Goal: Information Seeking & Learning: Learn about a topic

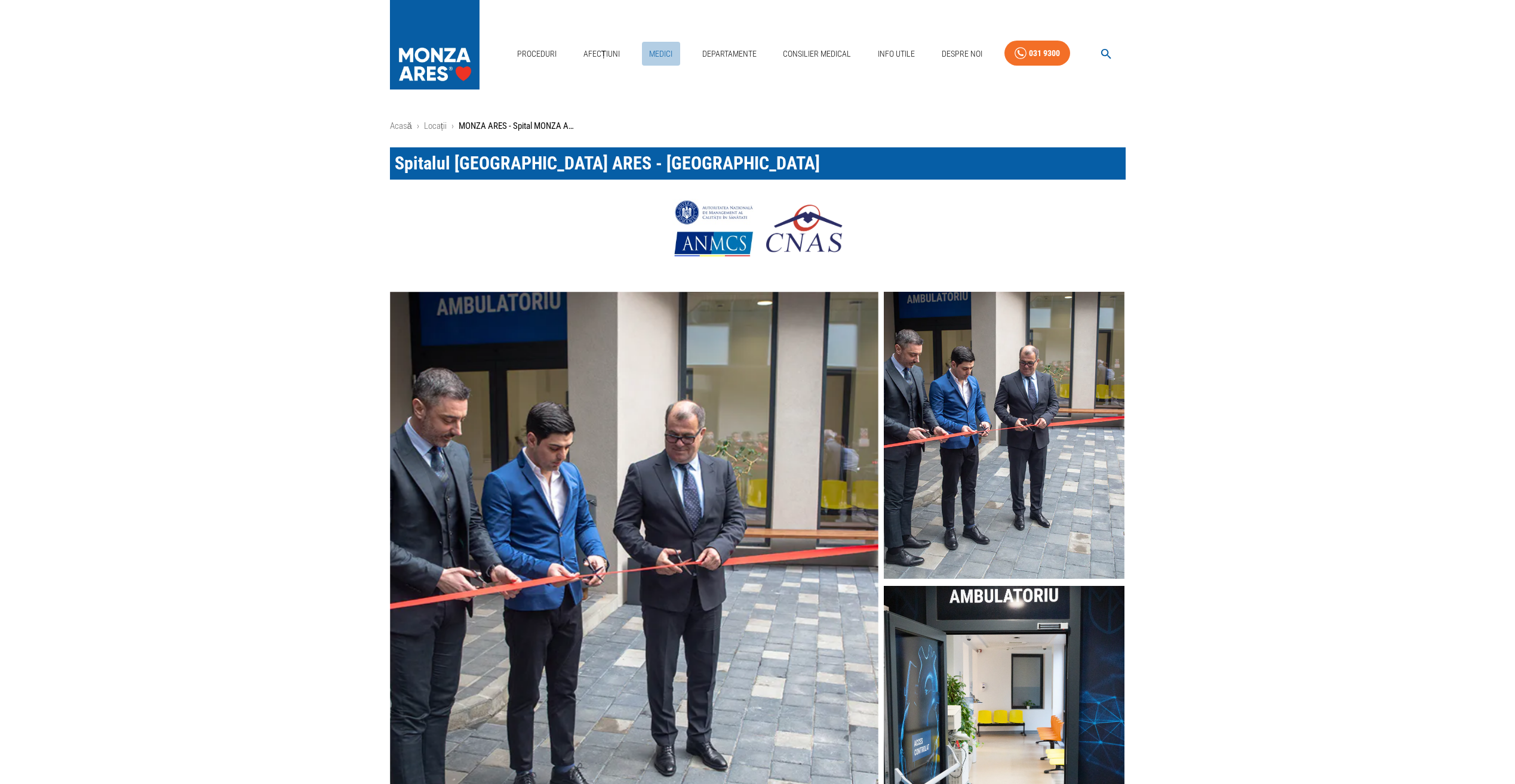
click at [655, 54] on link "Medici" at bounding box center [660, 54] width 39 height 24
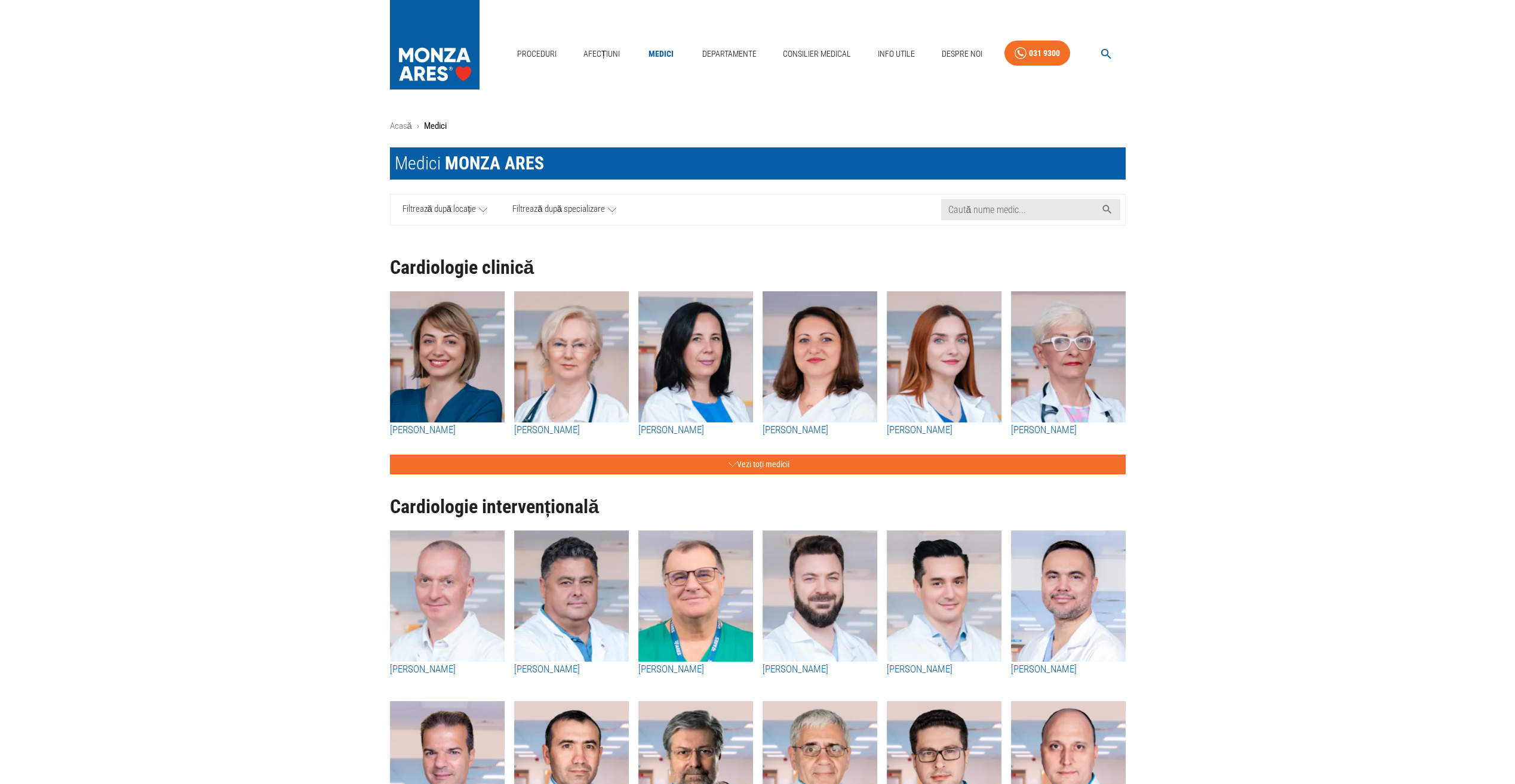
click at [482, 211] on icon at bounding box center [483, 209] width 8 height 15
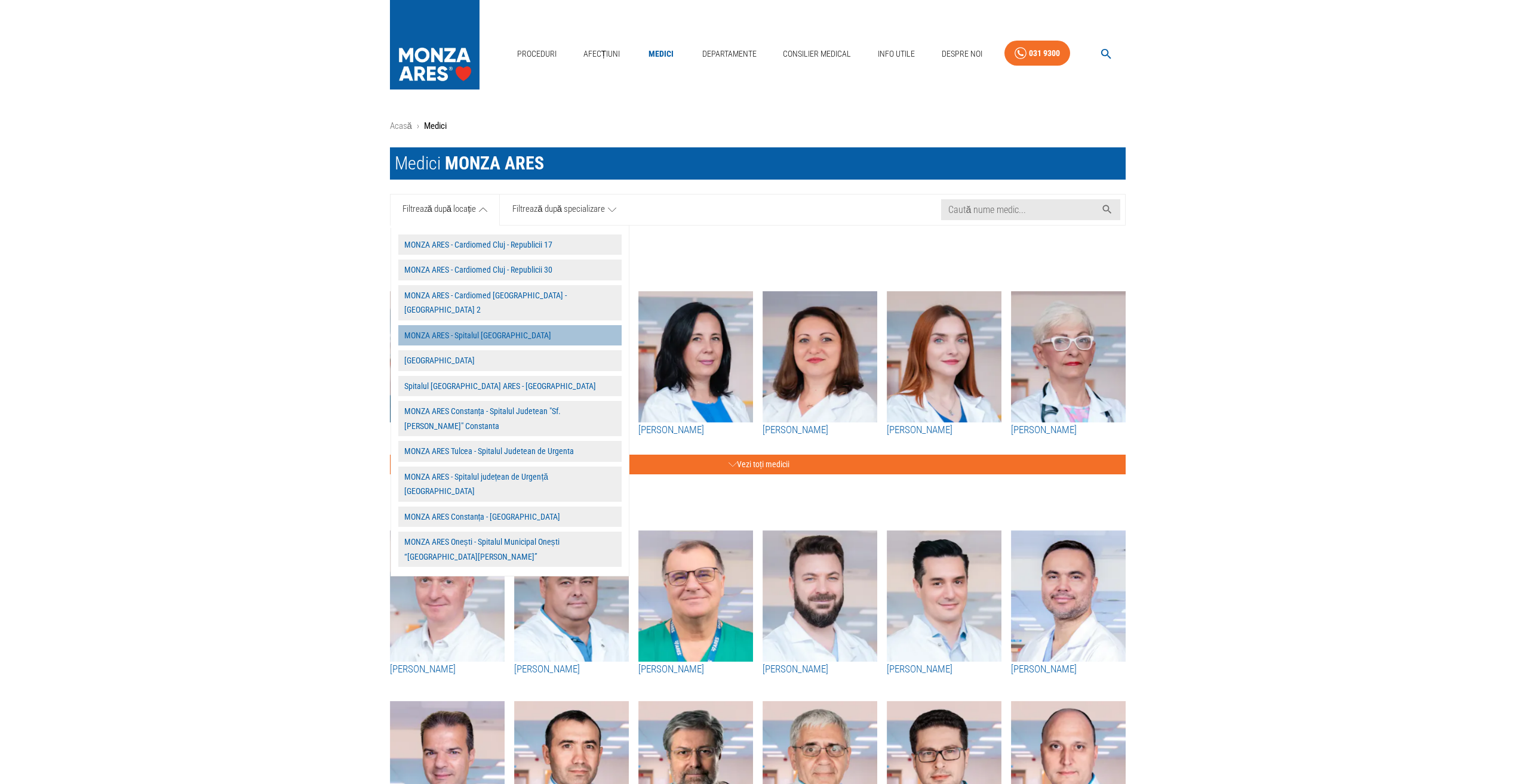
click at [473, 326] on button "MONZA ARES - Spitalul [GEOGRAPHIC_DATA]" at bounding box center [510, 336] width 223 height 21
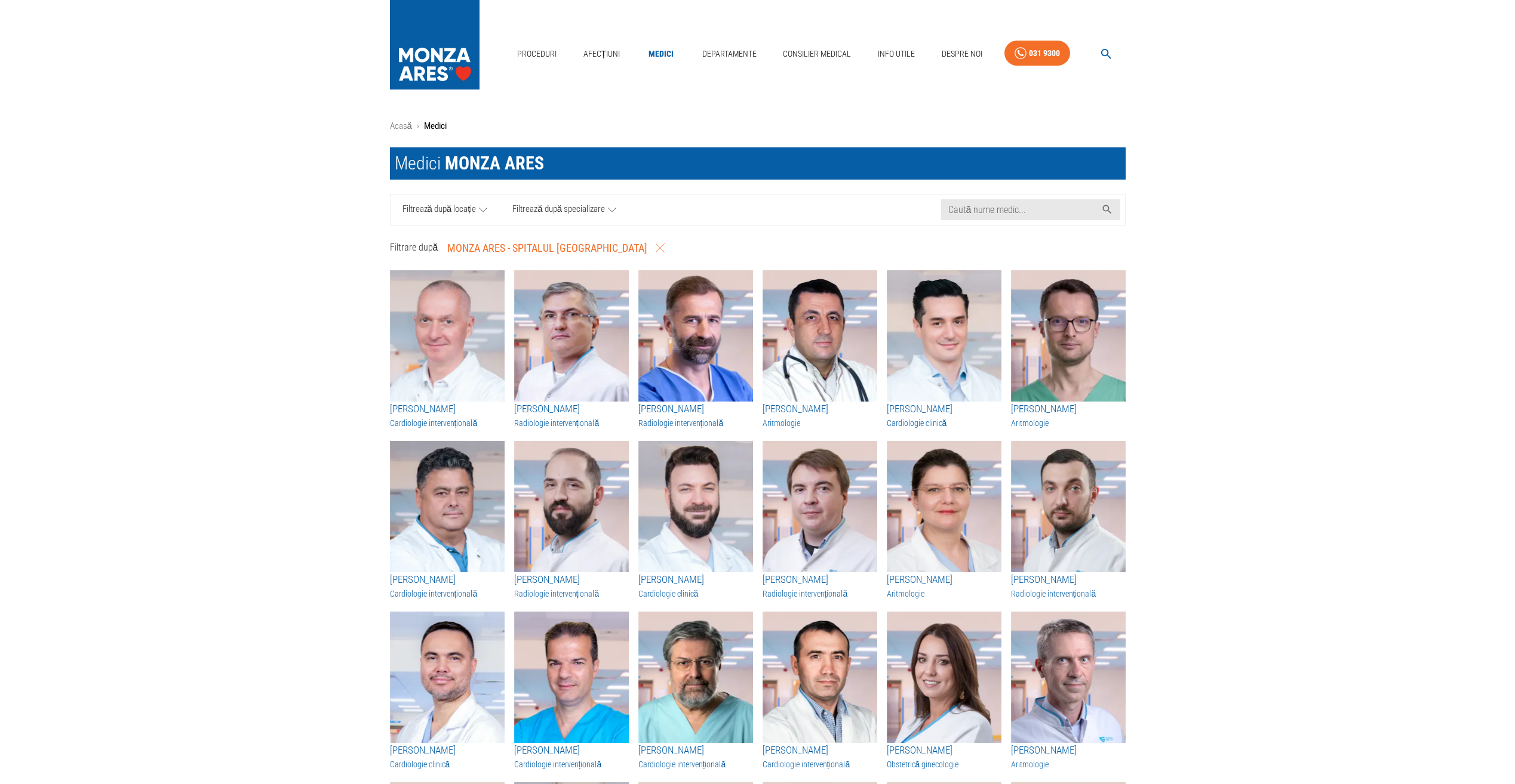
click at [480, 210] on icon at bounding box center [483, 209] width 8 height 15
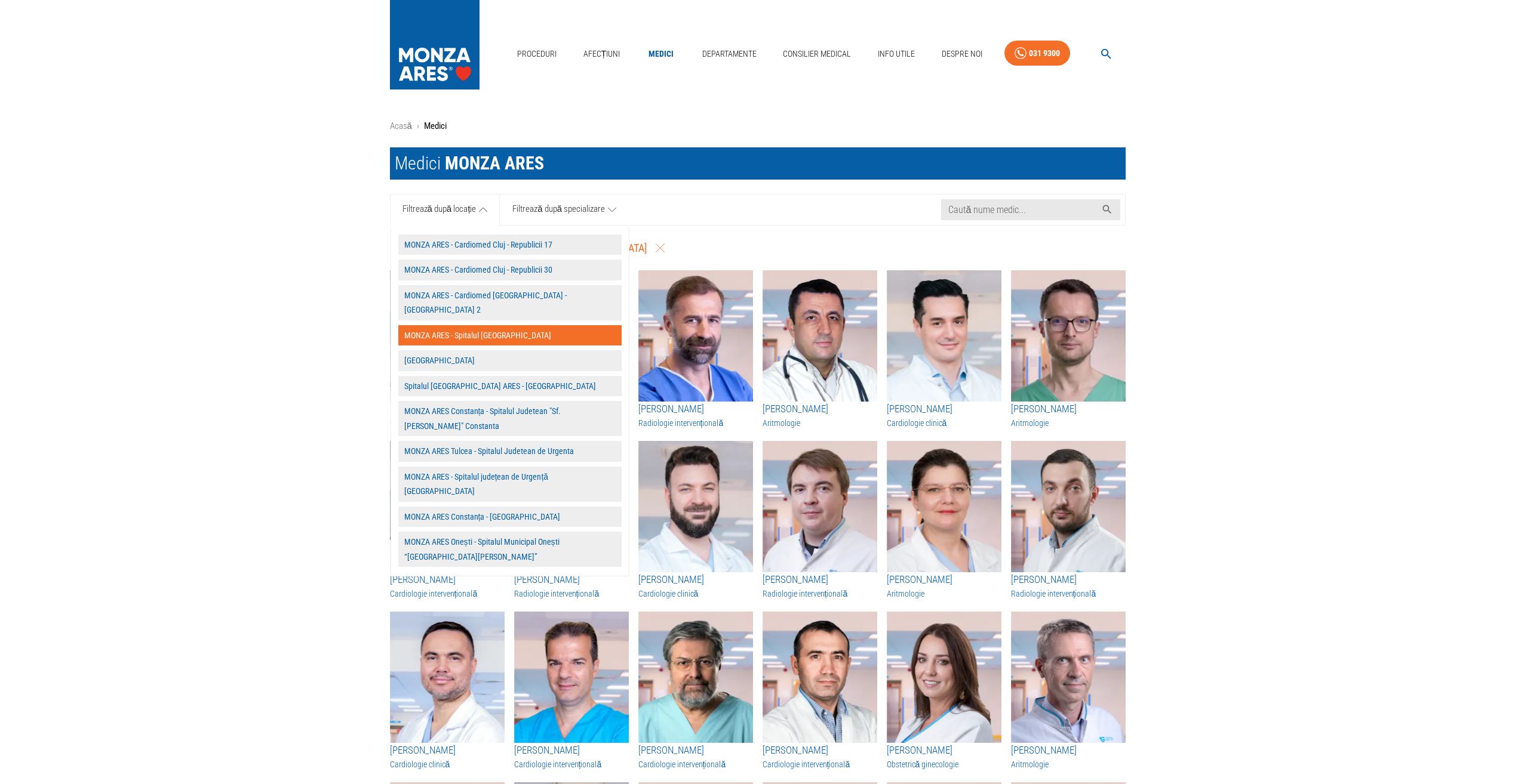
click at [452, 376] on button "Spitalul [GEOGRAPHIC_DATA] ARES - [GEOGRAPHIC_DATA]" at bounding box center [510, 386] width 223 height 21
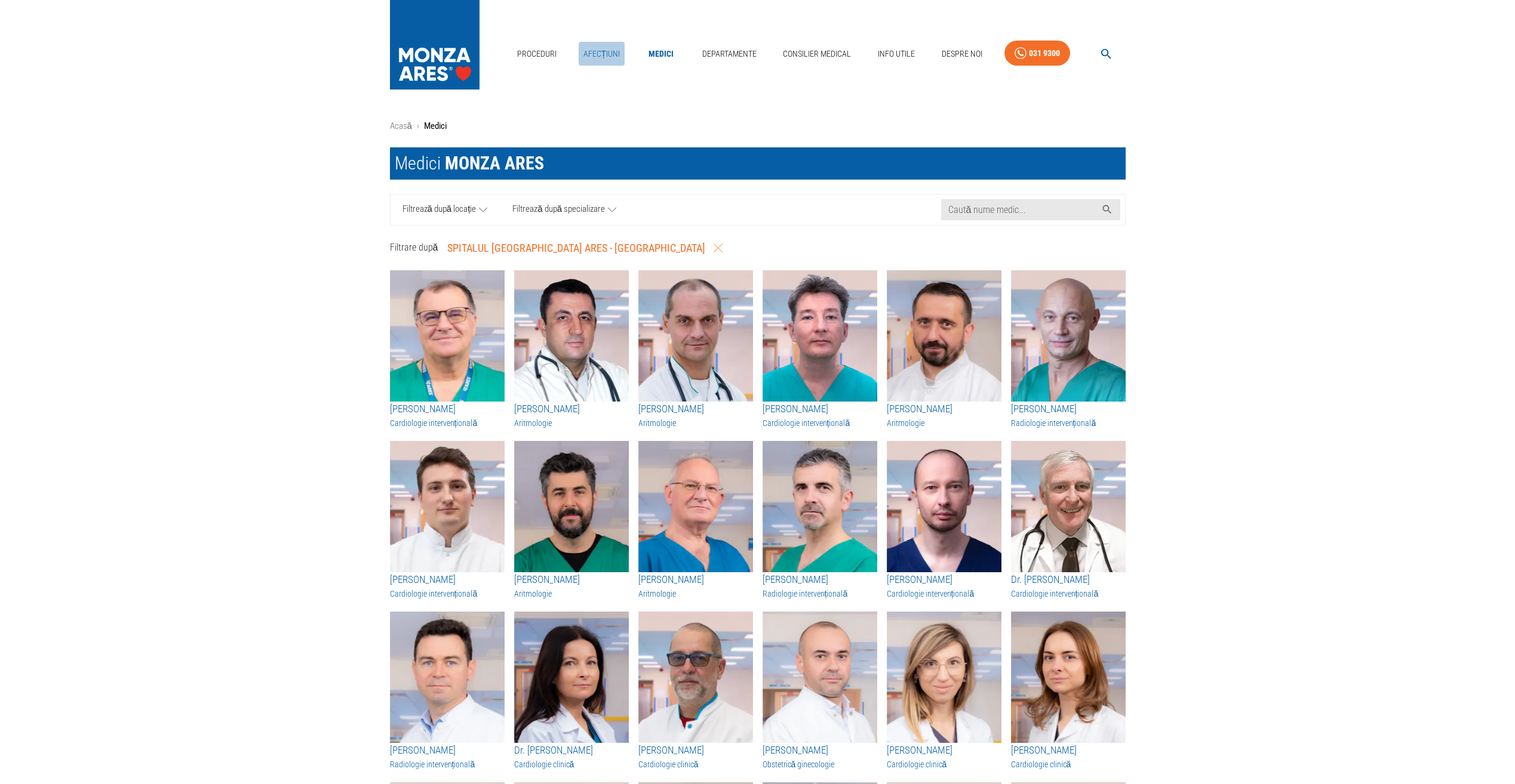
click at [597, 54] on link "Afecțiuni" at bounding box center [602, 54] width 46 height 24
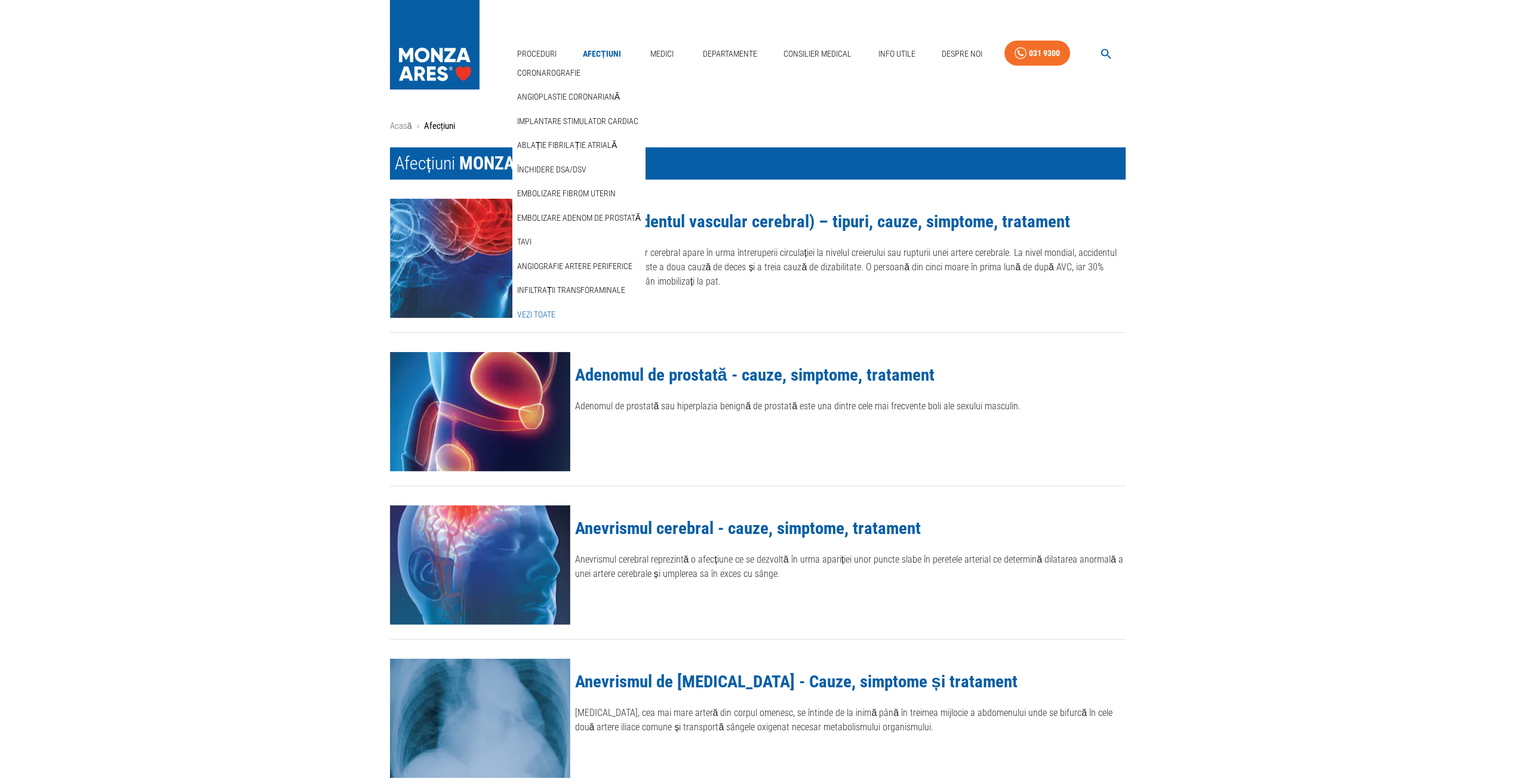
click at [532, 309] on link "Vezi Toate" at bounding box center [536, 315] width 43 height 20
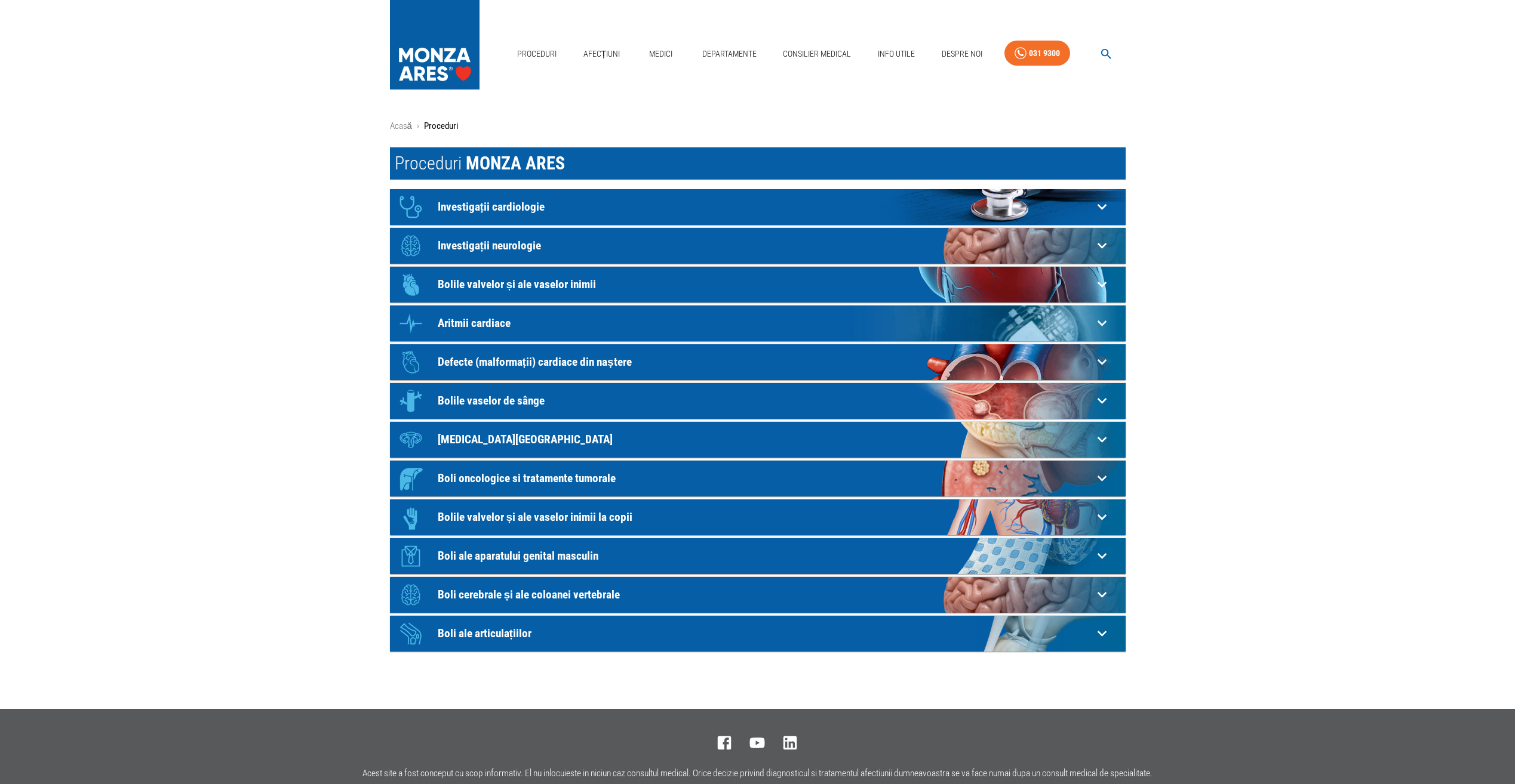
click at [488, 213] on p "Boli ale aparatului genital masculin" at bounding box center [765, 206] width 655 height 13
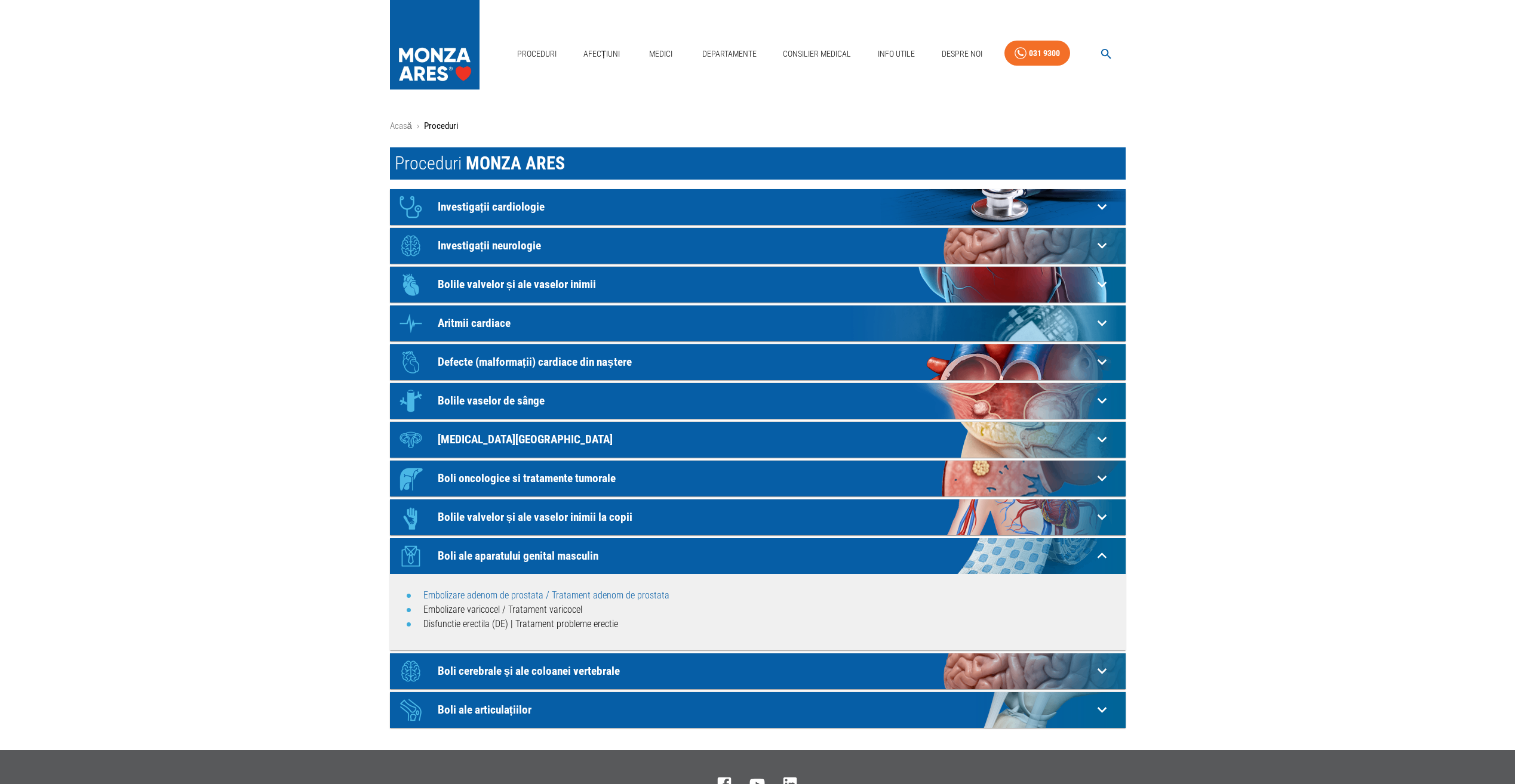
click at [478, 596] on link "Embolizare adenom de prostata / Tratament adenom de prostata" at bounding box center [546, 595] width 246 height 11
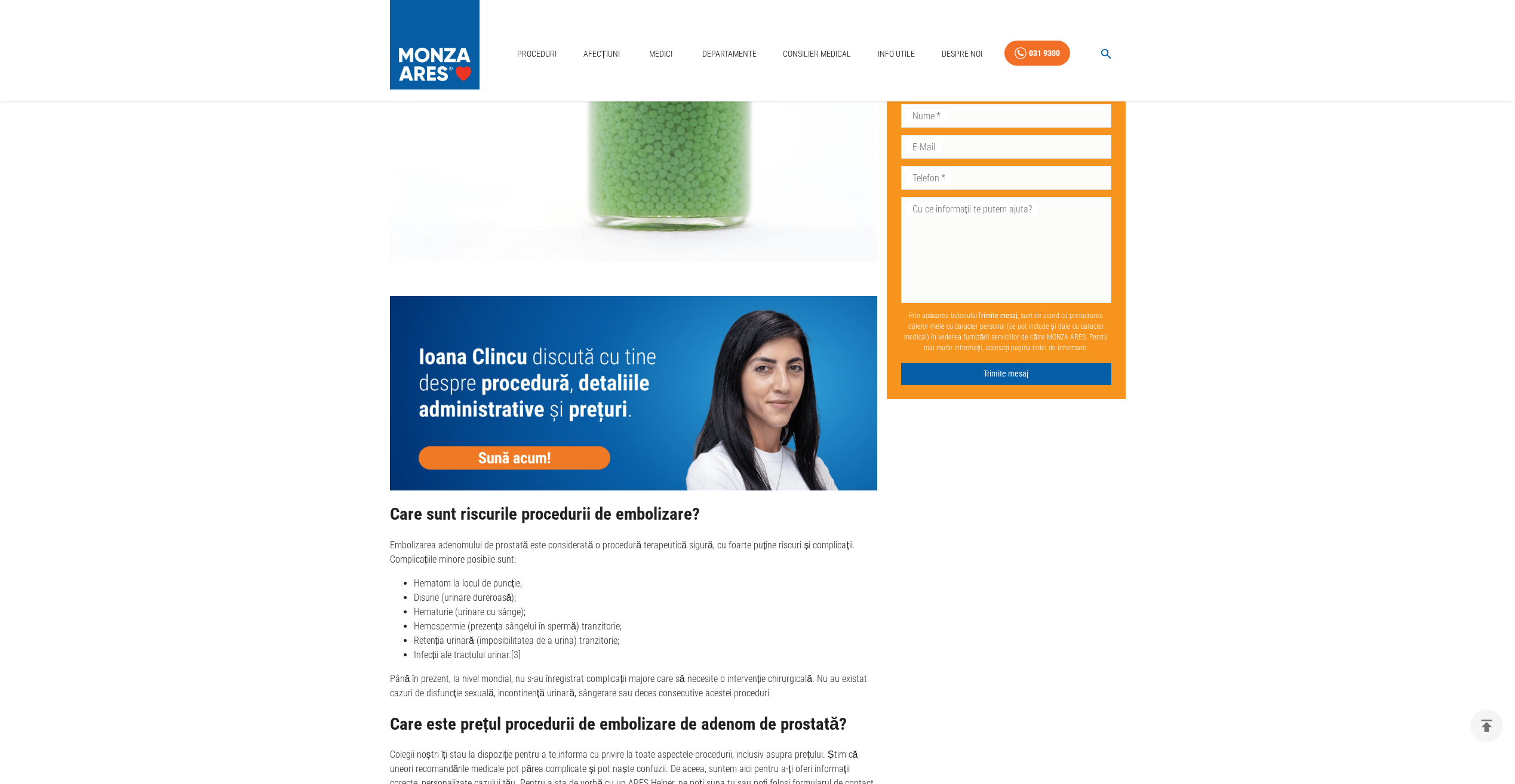
scroll to position [3819, 0]
